Goal: Transaction & Acquisition: Obtain resource

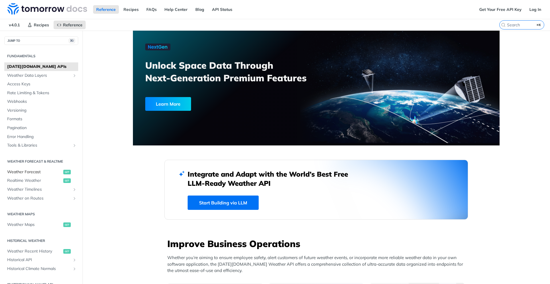
click at [35, 174] on span "Weather Forecast" at bounding box center [34, 172] width 55 height 6
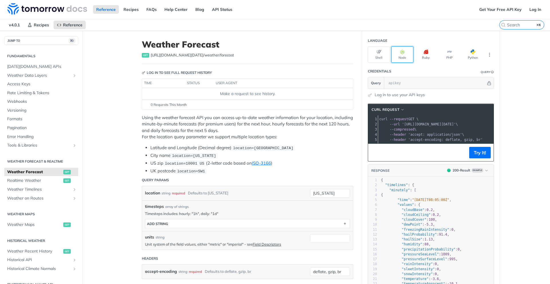
click at [405, 55] on button "Node" at bounding box center [402, 54] width 22 height 16
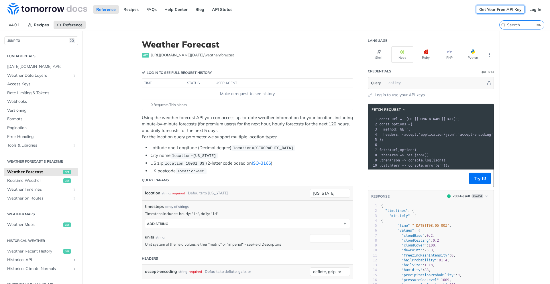
click at [498, 11] on link "Get Your Free API Key" at bounding box center [500, 9] width 49 height 9
click at [490, 9] on link "Get Your Free API Key" at bounding box center [500, 9] width 49 height 9
